Goal: Information Seeking & Learning: Learn about a topic

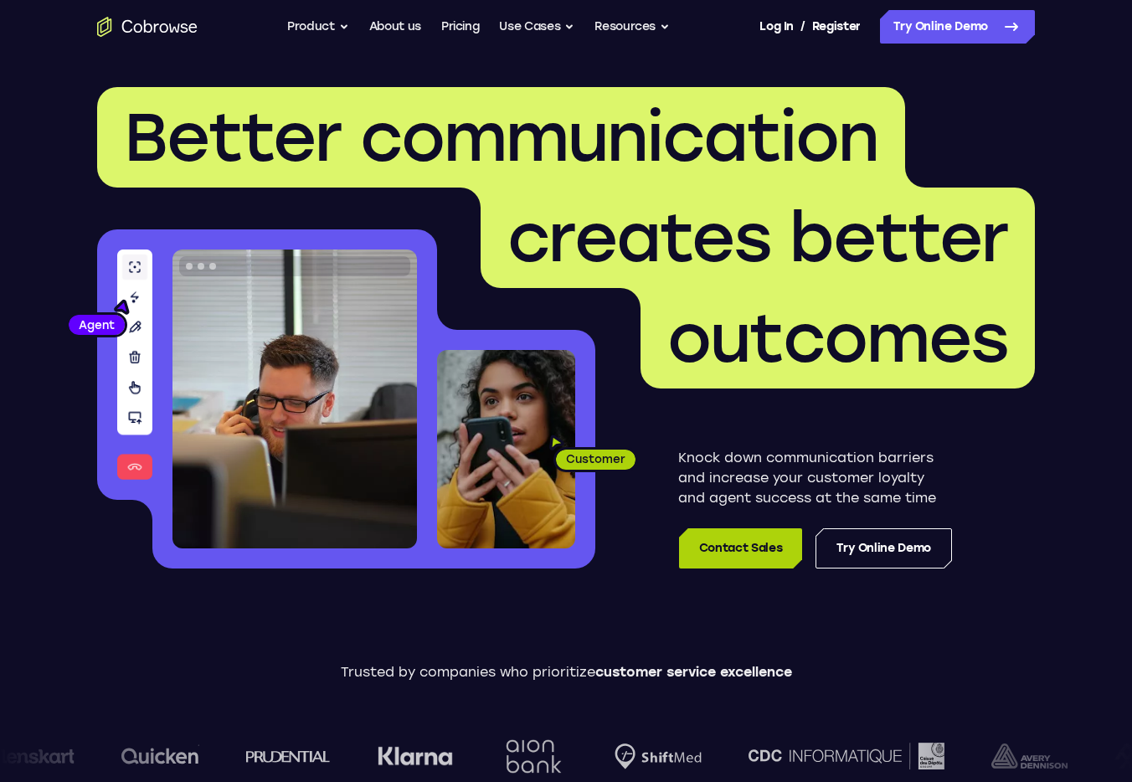
click at [755, 553] on link "Contact Sales" at bounding box center [740, 548] width 123 height 40
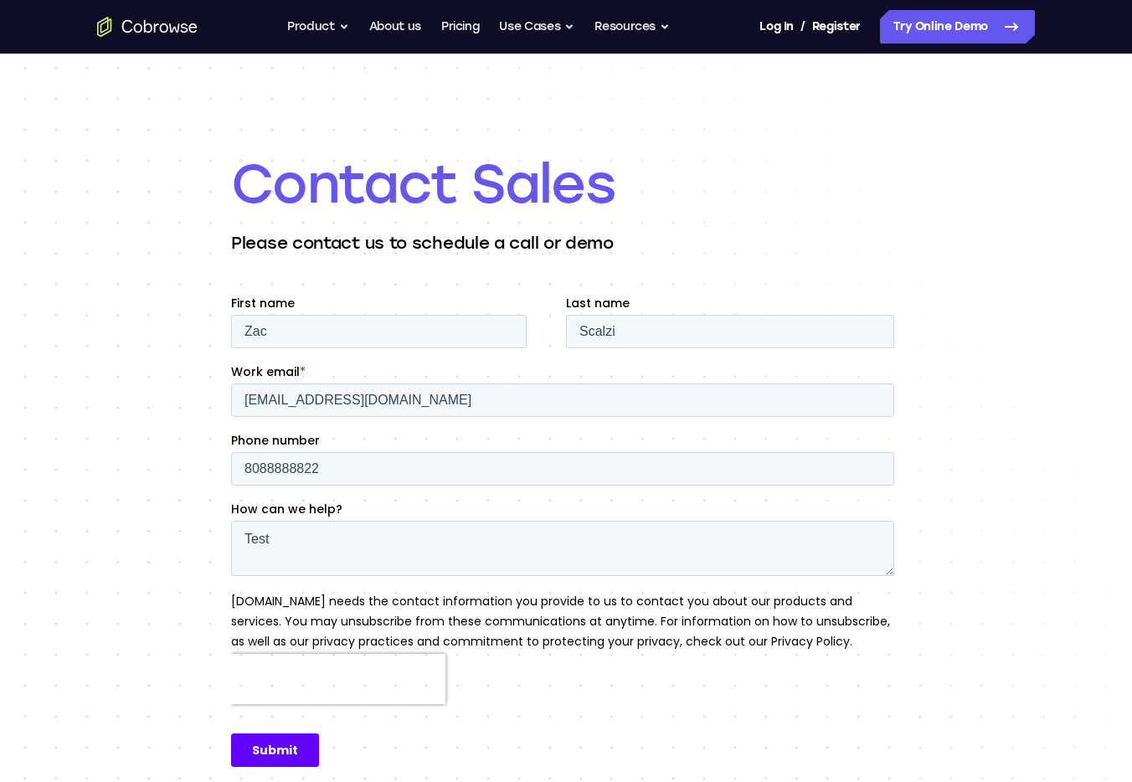
scroll to position [14, 0]
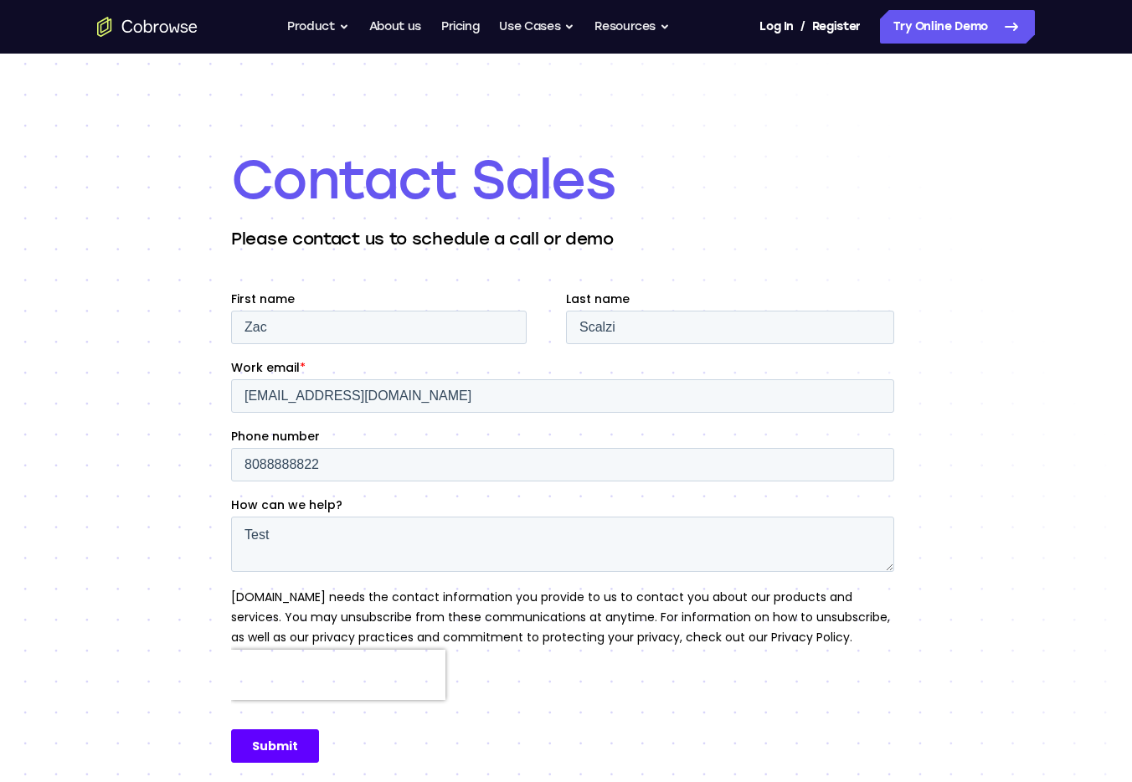
click at [155, 23] on icon "Go to the home page" at bounding box center [147, 27] width 100 height 20
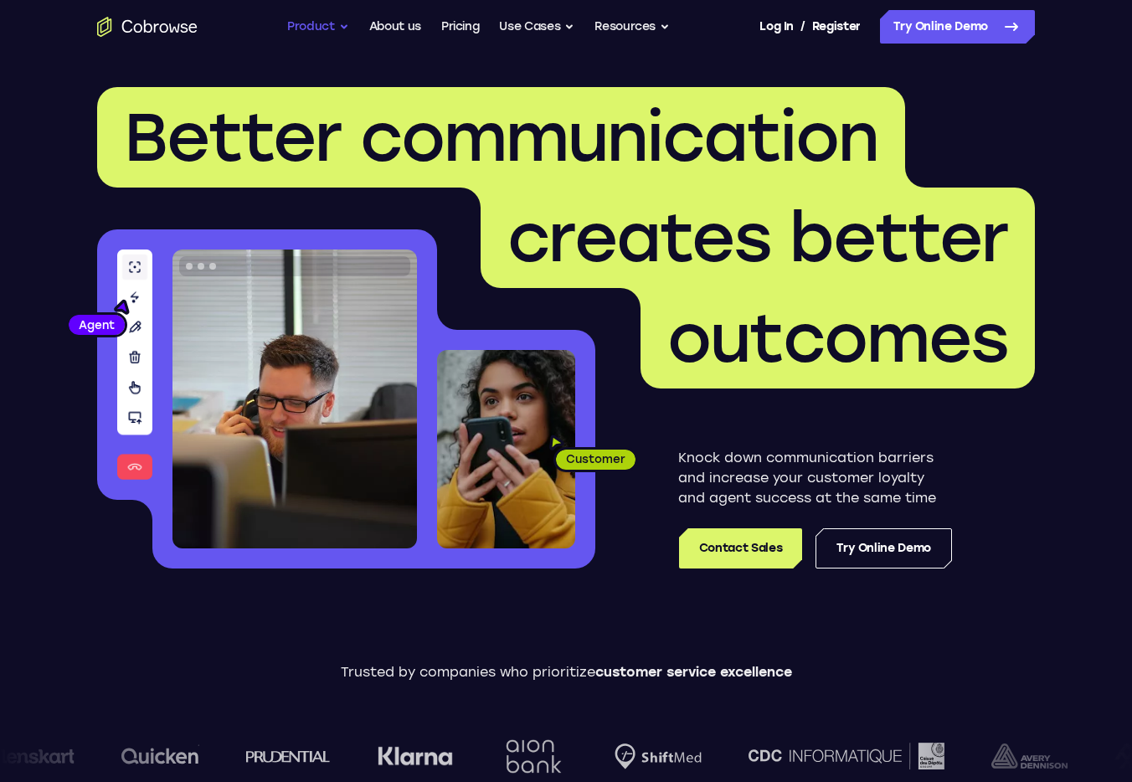
click at [320, 29] on button "Product" at bounding box center [318, 26] width 62 height 33
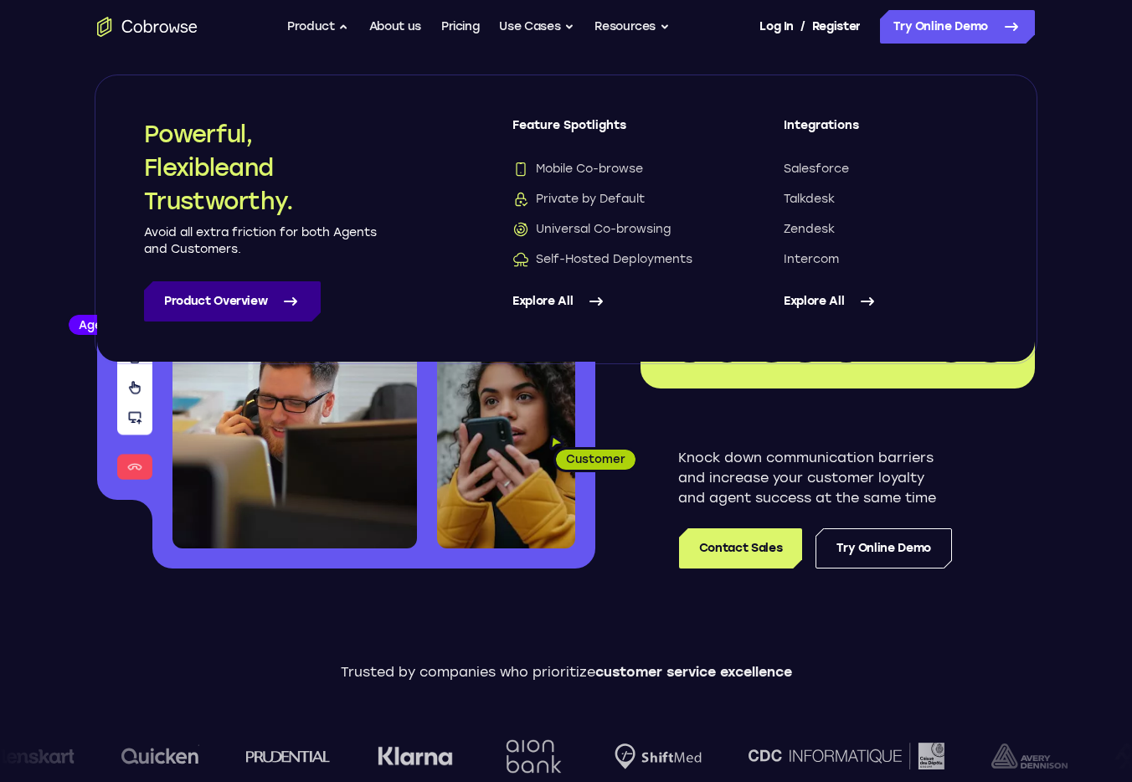
click at [251, 296] on link "Product Overview" at bounding box center [232, 301] width 177 height 40
